Goal: Task Accomplishment & Management: Use online tool/utility

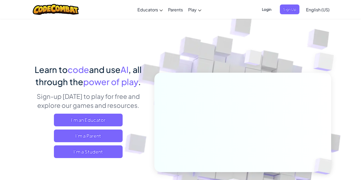
click at [272, 7] on span "Login" at bounding box center [267, 9] width 16 height 10
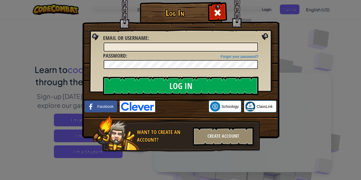
click at [283, 8] on div "Log In Unknown Error Email or Username : Forgot your password? Password : Log I…" at bounding box center [180, 90] width 361 height 180
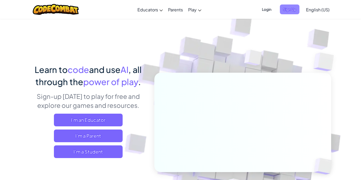
click at [285, 8] on span "Sign Up" at bounding box center [290, 9] width 20 height 10
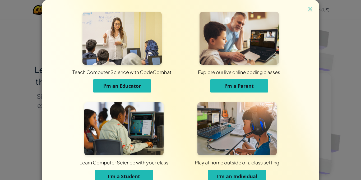
click at [129, 169] on span "Learn Computer Science with your class" at bounding box center [124, 162] width 87 height 15
click at [129, 176] on span "I'm a Student" at bounding box center [124, 176] width 32 height 6
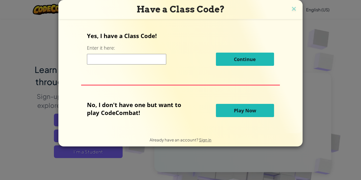
click at [133, 58] on input at bounding box center [126, 59] width 79 height 11
click at [206, 79] on div "Yes, I have a Class Code! Enter it here: Continue No, I don't have one but want…" at bounding box center [181, 76] width 234 height 104
click at [233, 111] on button "Play Now" at bounding box center [245, 110] width 58 height 13
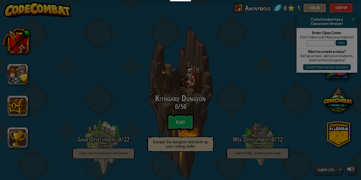
click at [0, 0] on div "Ages [DEMOGRAPHIC_DATA] Blocks or simple text coding for beginners" at bounding box center [0, 0] width 0 height 0
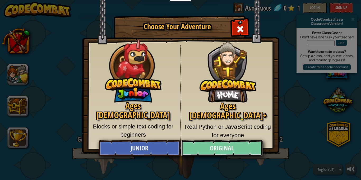
click at [229, 147] on link "Original" at bounding box center [221, 148] width 81 height 16
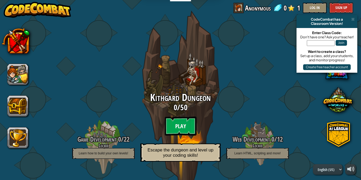
click at [190, 128] on btn "Play" at bounding box center [181, 126] width 32 height 19
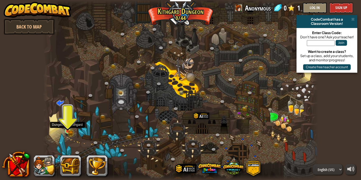
click at [70, 129] on img at bounding box center [67, 124] width 7 height 15
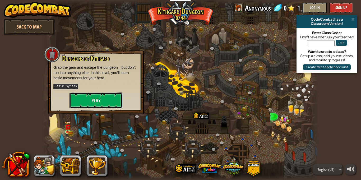
click at [94, 104] on button "Play" at bounding box center [96, 101] width 53 height 16
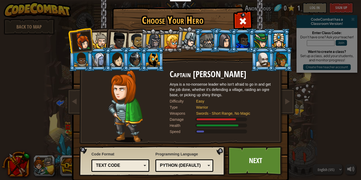
click at [107, 42] on li at bounding box center [117, 40] width 26 height 26
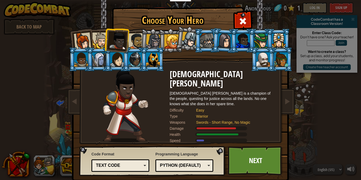
click at [248, 39] on div at bounding box center [243, 41] width 14 height 14
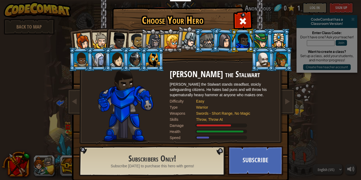
click at [269, 66] on div at bounding box center [264, 59] width 14 height 14
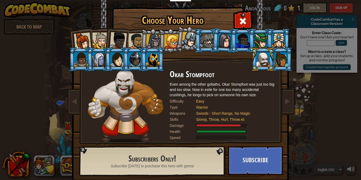
click at [151, 59] on div at bounding box center [153, 59] width 14 height 14
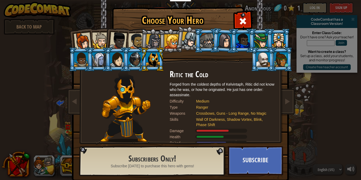
click at [165, 34] on div at bounding box center [172, 41] width 14 height 14
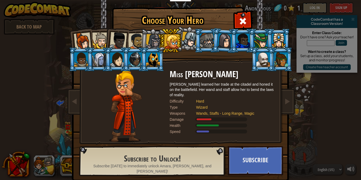
click at [173, 39] on div at bounding box center [172, 41] width 14 height 14
click at [196, 42] on li at bounding box center [207, 41] width 24 height 24
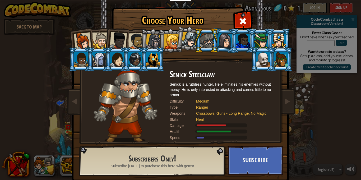
click at [192, 41] on div at bounding box center [190, 40] width 16 height 16
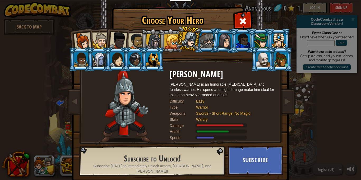
click at [139, 36] on div at bounding box center [136, 41] width 16 height 16
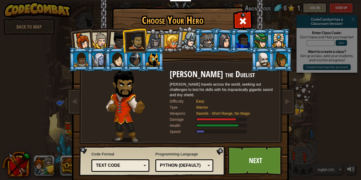
click at [121, 40] on div at bounding box center [118, 40] width 17 height 17
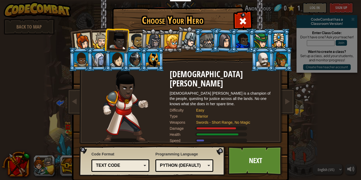
click at [104, 44] on li at bounding box center [117, 40] width 26 height 26
click at [106, 43] on li at bounding box center [117, 40] width 26 height 26
click at [104, 44] on div at bounding box center [100, 41] width 16 height 16
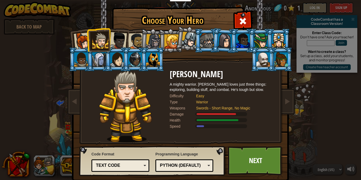
click at [84, 42] on div at bounding box center [82, 41] width 17 height 17
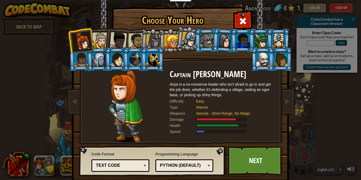
click at [102, 44] on div at bounding box center [100, 41] width 16 height 16
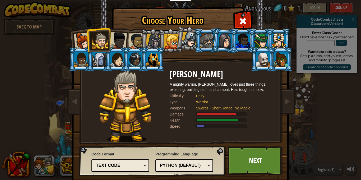
click at [129, 38] on div at bounding box center [136, 41] width 16 height 16
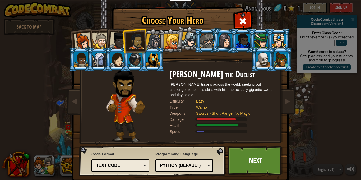
click at [157, 39] on div at bounding box center [153, 41] width 15 height 15
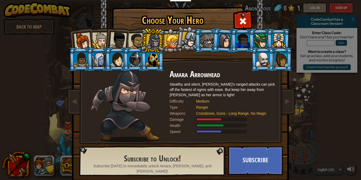
click at [152, 60] on div at bounding box center [153, 59] width 14 height 14
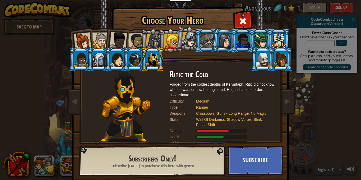
click at [136, 39] on div at bounding box center [136, 41] width 16 height 16
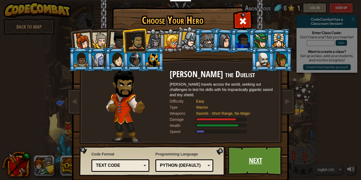
click at [240, 160] on link "Next" at bounding box center [255, 160] width 55 height 29
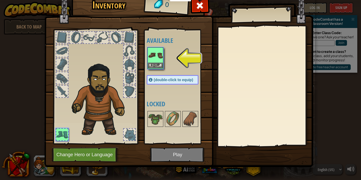
click at [155, 54] on img at bounding box center [155, 55] width 15 height 15
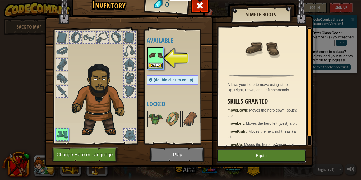
click at [260, 153] on button "Equip" at bounding box center [261, 155] width 89 height 13
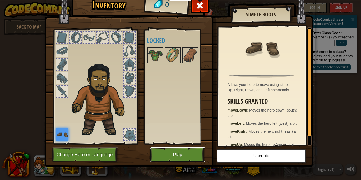
click at [190, 153] on button "Play" at bounding box center [177, 155] width 55 height 15
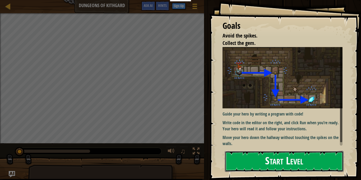
click at [302, 170] on button "Start Level" at bounding box center [284, 161] width 119 height 21
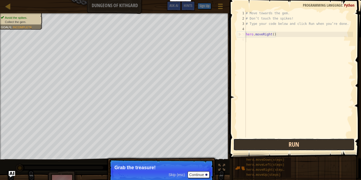
click at [285, 143] on button "Run" at bounding box center [294, 145] width 121 height 12
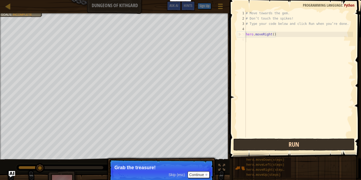
scroll to position [2, 0]
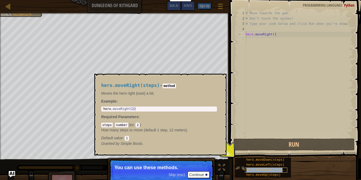
click at [246, 168] on div "hero.moveRight(steps)" at bounding box center [266, 170] width 42 height 5
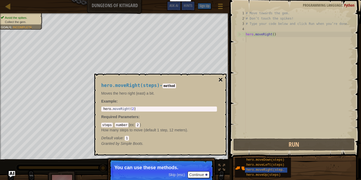
click at [222, 79] on button "×" at bounding box center [221, 79] width 4 height 7
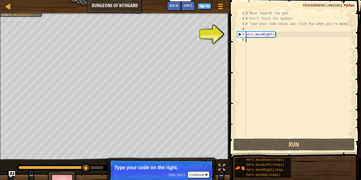
click at [270, 37] on div "# Move towards the gem. # Don’t touch the spikes! # Type your code below and cl…" at bounding box center [299, 80] width 108 height 138
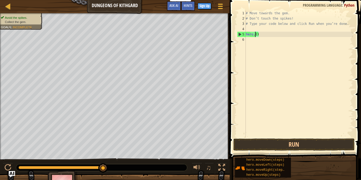
type textarea "hero()"
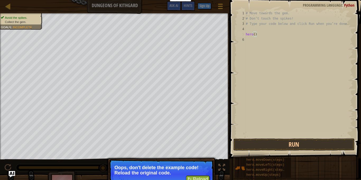
click at [204, 169] on p "Oops, don't delete the example code! Reload the original code." at bounding box center [162, 170] width 94 height 11
click at [201, 176] on button "↻ Reload" at bounding box center [198, 180] width 24 height 8
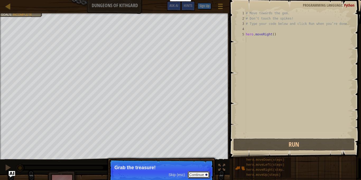
click at [193, 176] on button "Continue" at bounding box center [199, 174] width 22 height 7
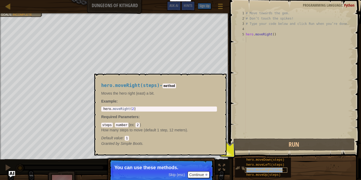
click at [253, 170] on span "hero.moveRight(steps)" at bounding box center [267, 170] width 40 height 4
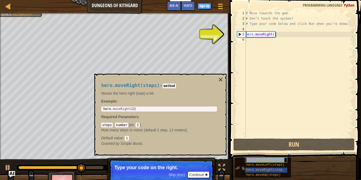
click at [255, 159] on span "hero.moveDown(steps)" at bounding box center [266, 160] width 38 height 4
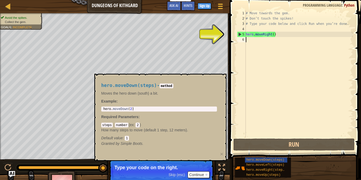
click at [260, 35] on div "# Move towards the gem. # Don’t touch the spikes! # Type your code below and cl…" at bounding box center [299, 80] width 108 height 138
click at [270, 36] on div "# Move towards the gem. # Don’t touch the spikes! # Type your code below and cl…" at bounding box center [299, 80] width 108 height 138
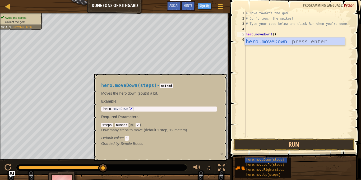
scroll to position [2, 3]
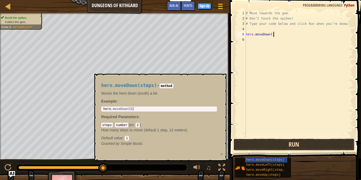
click at [324, 145] on button "Run" at bounding box center [294, 145] width 121 height 12
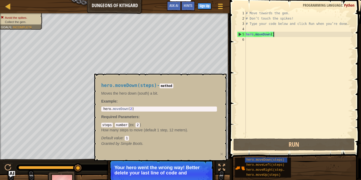
click at [188, 175] on p "Your hero went the wrong way! Better delete your last line of code and" at bounding box center [162, 170] width 94 height 11
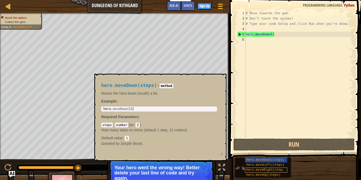
click at [262, 169] on span "hero.moveRight(steps)" at bounding box center [267, 170] width 40 height 4
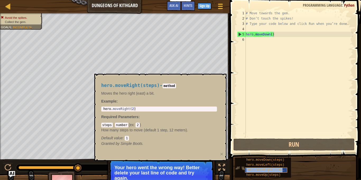
click at [277, 169] on span "hero.moveRight(steps)" at bounding box center [267, 170] width 40 height 4
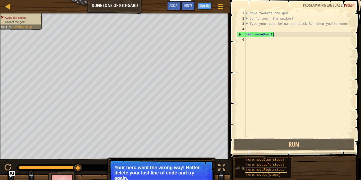
click at [277, 169] on span "hero.moveRight(steps)" at bounding box center [267, 170] width 40 height 4
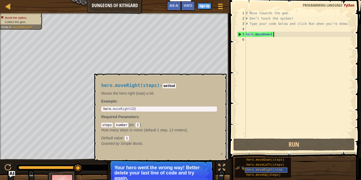
click at [277, 169] on span "hero.moveRight(steps)" at bounding box center [267, 170] width 40 height 4
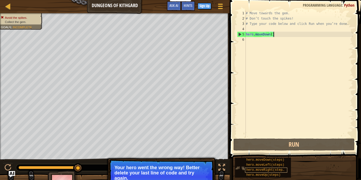
click at [277, 169] on span "hero.moveRight(steps)" at bounding box center [267, 170] width 40 height 4
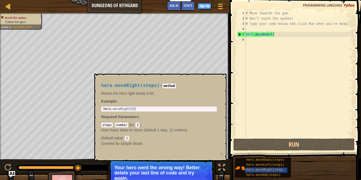
click at [125, 125] on code "number" at bounding box center [121, 125] width 13 height 5
click at [269, 37] on div "# Move towards the gem. # Don’t touch the spikes! # Type your code below and cl…" at bounding box center [299, 80] width 108 height 138
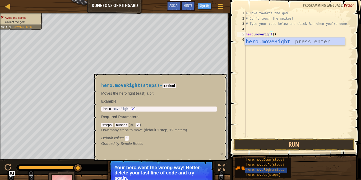
scroll to position [2, 4]
type textarea "hero.moveright()"
click at [260, 159] on span "hero.moveDown(steps)" at bounding box center [266, 160] width 38 height 4
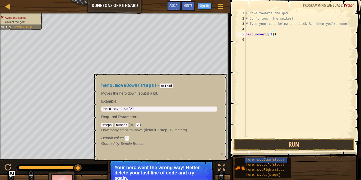
click at [259, 43] on div "# Move towards the gem. # Don’t touch the spikes! # Type your code below and cl…" at bounding box center [299, 80] width 108 height 138
type textarea "hero.moveDown(2)"
drag, startPoint x: 113, startPoint y: 109, endPoint x: 141, endPoint y: 110, distance: 28.6
click at [141, 110] on div "hero . moveDown ( 2 )" at bounding box center [159, 113] width 114 height 12
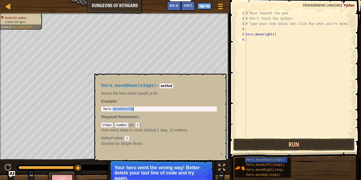
click at [141, 110] on div "hero . moveDown ( 2 )" at bounding box center [159, 109] width 114 height 4
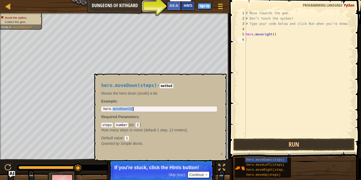
click at [186, 4] on span "Hints" at bounding box center [188, 5] width 9 height 5
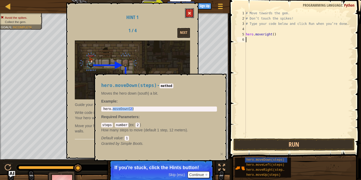
click at [192, 14] on span at bounding box center [190, 13] width 4 height 4
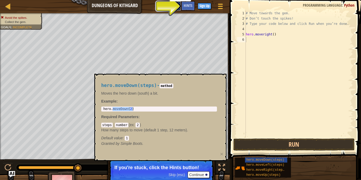
click at [174, 2] on button "Ask AI" at bounding box center [174, 6] width 14 height 10
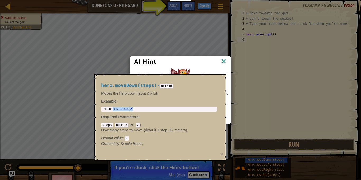
click at [225, 59] on img at bounding box center [223, 62] width 7 height 8
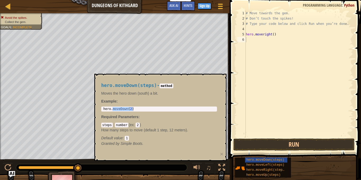
click at [123, 126] on code "number" at bounding box center [121, 125] width 13 height 5
click at [271, 161] on span "hero.moveDown(steps)" at bounding box center [266, 160] width 38 height 4
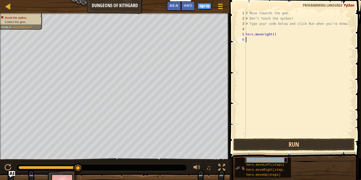
click at [271, 161] on span "hero.moveDown(steps)" at bounding box center [266, 160] width 38 height 4
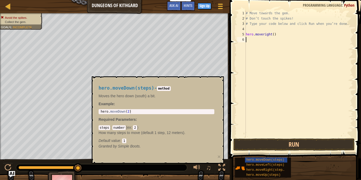
click at [263, 41] on div "# Move towards the gem. # Don’t touch the spikes! # Type your code below and cl…" at bounding box center [299, 80] width 108 height 138
type textarea "C"
paste textarea "Exothermic and Endothermic Chemical Reactions"
type textarea "E"
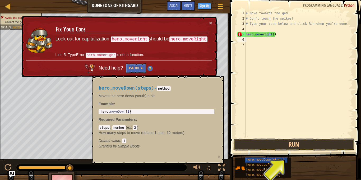
type textarea "hero.moveDown(2)"
drag, startPoint x: 110, startPoint y: 112, endPoint x: 129, endPoint y: 115, distance: 19.3
click at [129, 115] on div "hero.moveDown(steps) - method Moves the hero down (south) a bit. Example : hero…" at bounding box center [156, 117] width 123 height 73
click at [255, 42] on div "# Move towards the gem. # Don’t touch the spikes! # Type your code below and cl…" at bounding box center [299, 80] width 108 height 138
click at [253, 39] on div "# Move towards the gem. # Don’t touch the spikes! # Type your code below and cl…" at bounding box center [299, 80] width 108 height 138
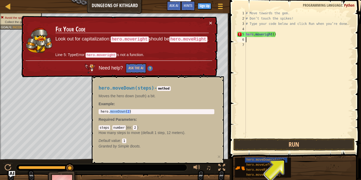
paste textarea "moveDown(2)"
type textarea "moveDown(2)"
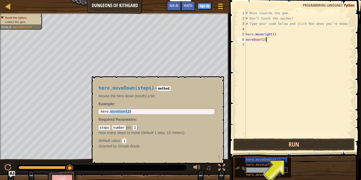
click at [262, 170] on span "hero.moveRight(steps)" at bounding box center [267, 170] width 40 height 4
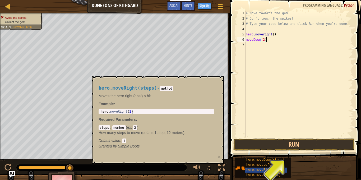
type textarea "hero.moveRight(2)"
click at [132, 112] on div "hero . moveRight ( 2 )" at bounding box center [157, 116] width 114 height 12
click at [131, 113] on div "hero . moveRight ( 2 )" at bounding box center [157, 116] width 114 height 12
click at [107, 113] on div "hero . moveRight ( 2 )" at bounding box center [157, 116] width 114 height 12
drag, startPoint x: 101, startPoint y: 112, endPoint x: 144, endPoint y: 114, distance: 43.2
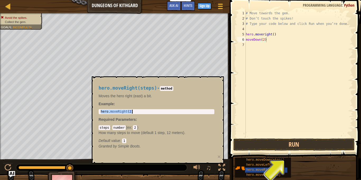
click at [144, 114] on div "hero.moveRight(2) 1 hero . moveRight ( 2 ) הההההההההההההההההההההההההההההההההההה…" at bounding box center [157, 111] width 116 height 5
click at [261, 45] on div "# Move towards the gem. # Don’t touch the spikes! # Type your code below and cl…" at bounding box center [299, 80] width 108 height 138
paste textarea "hero.moveRight(2)"
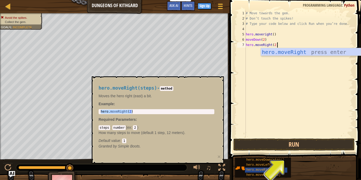
click at [261, 45] on div "# Move towards the gem. # Don’t touch the spikes! # Type your code below and cl…" at bounding box center [299, 80] width 108 height 138
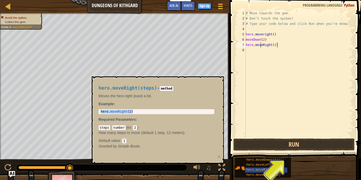
click at [246, 41] on div "6" at bounding box center [241, 39] width 9 height 5
click at [246, 40] on div "6" at bounding box center [241, 39] width 9 height 5
click at [246, 43] on div "7" at bounding box center [241, 44] width 9 height 5
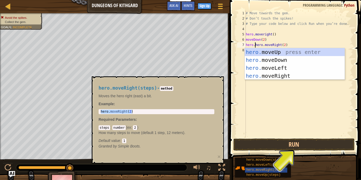
scroll to position [2, 1]
click at [303, 146] on button "Run" at bounding box center [294, 145] width 121 height 12
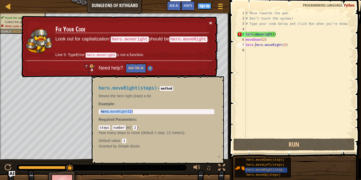
click at [211, 22] on button "×" at bounding box center [210, 23] width 3 height 6
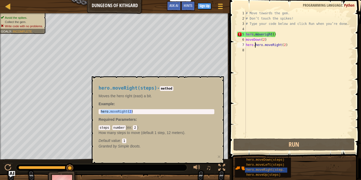
click at [273, 35] on div "# Move towards the gem. # Don’t touch the spikes! # Type your code below and cl…" at bounding box center [299, 80] width 108 height 138
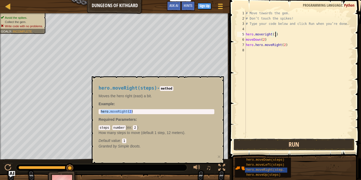
click at [278, 140] on button "Run" at bounding box center [294, 145] width 121 height 12
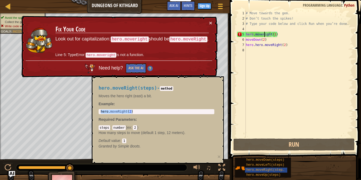
click at [265, 36] on div "# Move towards the gem. # Don’t touch the spikes! # Type your code below and cl…" at bounding box center [299, 80] width 108 height 138
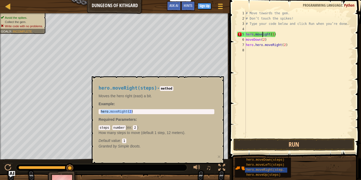
type textarea "hero.moveRight(1)"
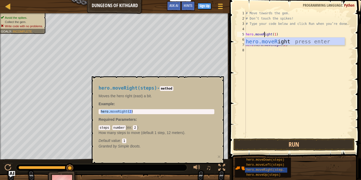
click at [290, 89] on div "# Move towards the gem. # Don’t touch the spikes! # Type your code below and cl…" at bounding box center [299, 80] width 108 height 138
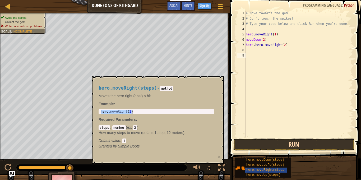
click at [300, 142] on button "Run" at bounding box center [294, 145] width 121 height 12
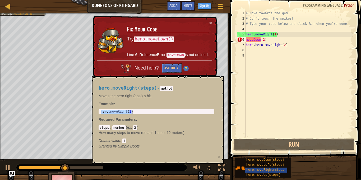
click at [246, 41] on div "# Move towards the gem. # Don’t touch the spikes! # Type your code below and cl…" at bounding box center [299, 80] width 108 height 138
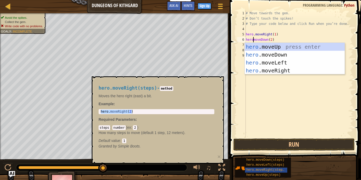
scroll to position [2, 1]
click at [298, 147] on button "Run" at bounding box center [294, 145] width 121 height 12
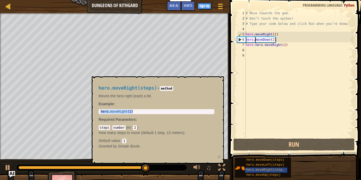
click at [240, 45] on div "7" at bounding box center [241, 44] width 9 height 5
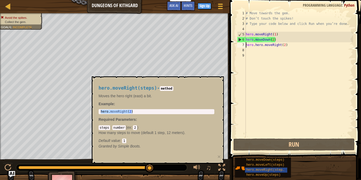
click at [247, 44] on div "# Move towards the gem. # Don’t touch the spikes! # Type your code below and cl…" at bounding box center [299, 80] width 108 height 138
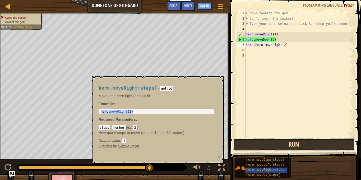
click at [293, 144] on button "Run" at bounding box center [294, 145] width 121 height 12
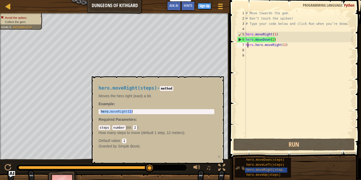
click at [243, 169] on img at bounding box center [240, 168] width 10 height 10
click at [249, 170] on span "hero.moveRight(steps)" at bounding box center [267, 170] width 40 height 4
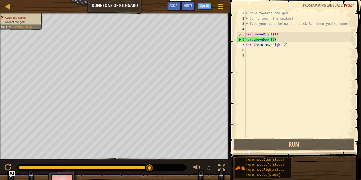
click at [273, 42] on div "# Move towards the gem. # Don’t touch the spikes! # Type your code below and cl…" at bounding box center [299, 80] width 108 height 138
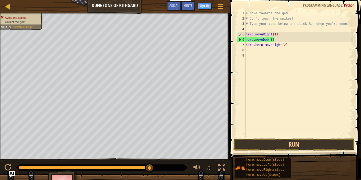
scroll to position [2, 4]
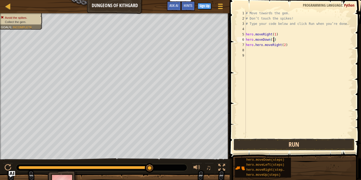
click at [313, 141] on button "Run" at bounding box center [294, 145] width 121 height 12
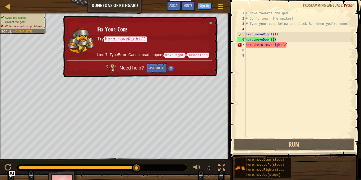
click at [285, 44] on div "# Move towards the gem. # Don’t touch the spikes! # Type your code below and cl…" at bounding box center [299, 80] width 108 height 138
click at [285, 46] on div "# Move towards the gem. # Don’t touch the spikes! # Type your code below and cl…" at bounding box center [299, 80] width 108 height 138
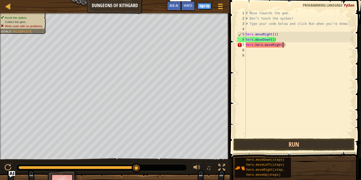
type textarea "hero.hero.moveRight(1)"
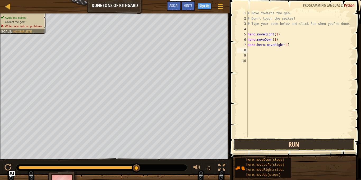
click at [289, 145] on button "Run" at bounding box center [294, 145] width 121 height 12
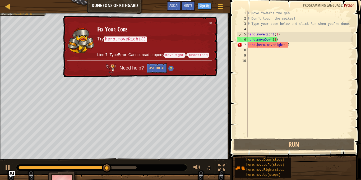
click at [257, 47] on div "# Move towards the gem. # Don’t touch the spikes! # Type your code below and cl…" at bounding box center [300, 80] width 107 height 138
type textarea "hero.hero.moveRight(1)"
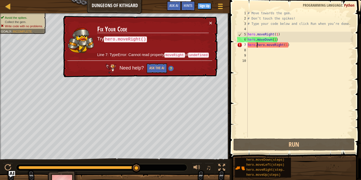
click at [266, 48] on div "# Move towards the gem. # Don’t touch the spikes! # Type your code below and cl…" at bounding box center [300, 80] width 107 height 138
click at [265, 47] on div "# Move towards the gem. # Don’t touch the spikes! # Type your code below and cl…" at bounding box center [300, 80] width 107 height 138
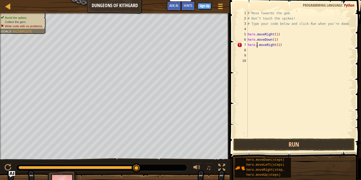
type textarea "hero.moveRight(1)"
click at [310, 147] on button "Run" at bounding box center [294, 145] width 121 height 12
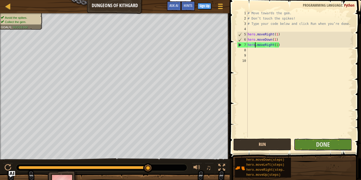
click at [310, 147] on button "Done" at bounding box center [323, 145] width 58 height 12
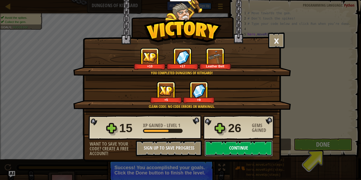
click at [231, 144] on button "Continue" at bounding box center [239, 148] width 68 height 16
